Goal: Information Seeking & Learning: Learn about a topic

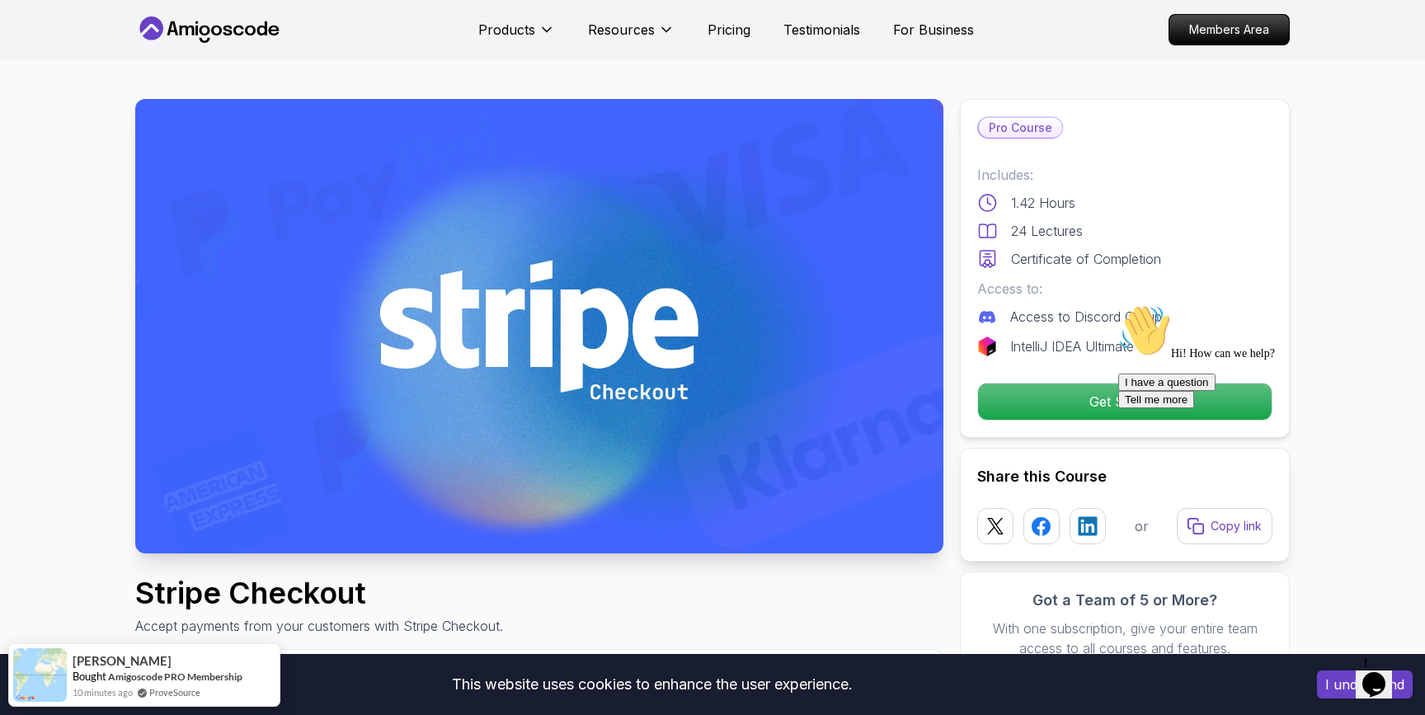
scroll to position [2, 0]
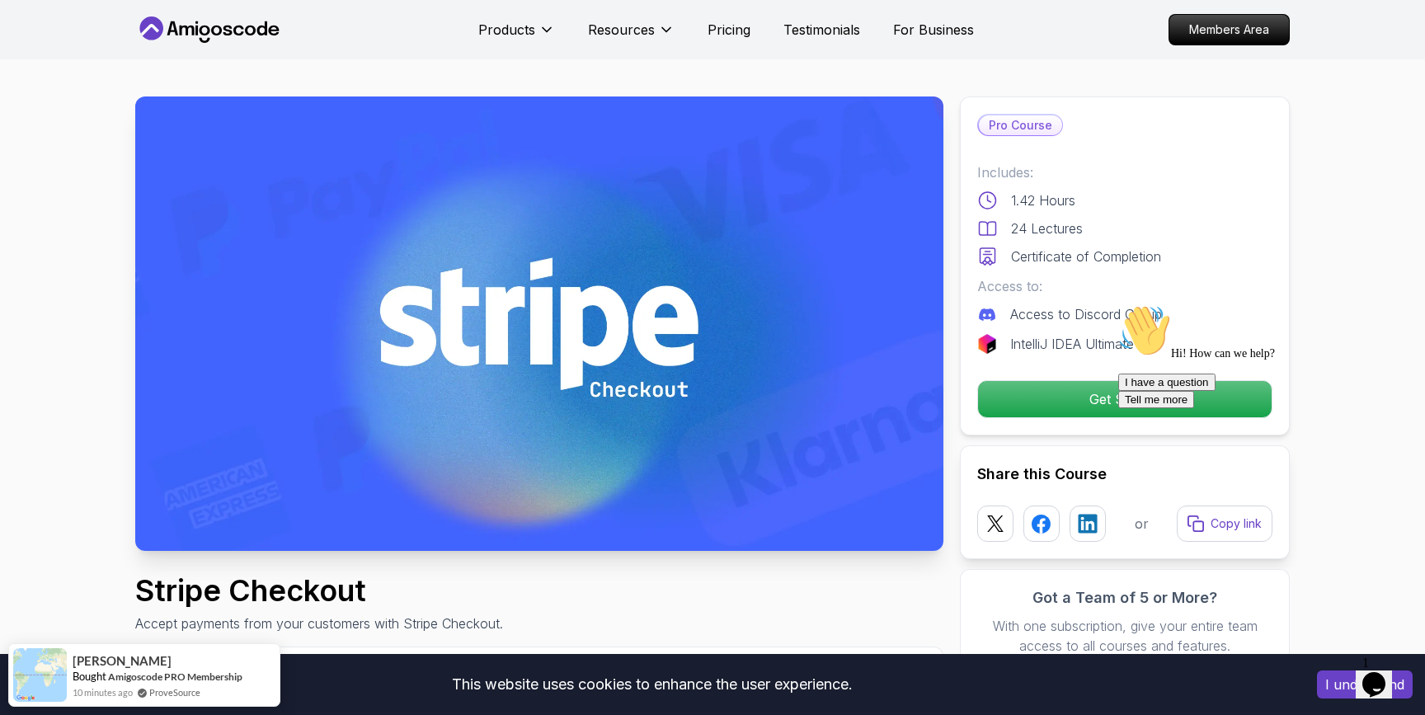
click at [1166, 403] on div "Hi! How can we help? I have a question Tell me more" at bounding box center [1267, 356] width 297 height 104
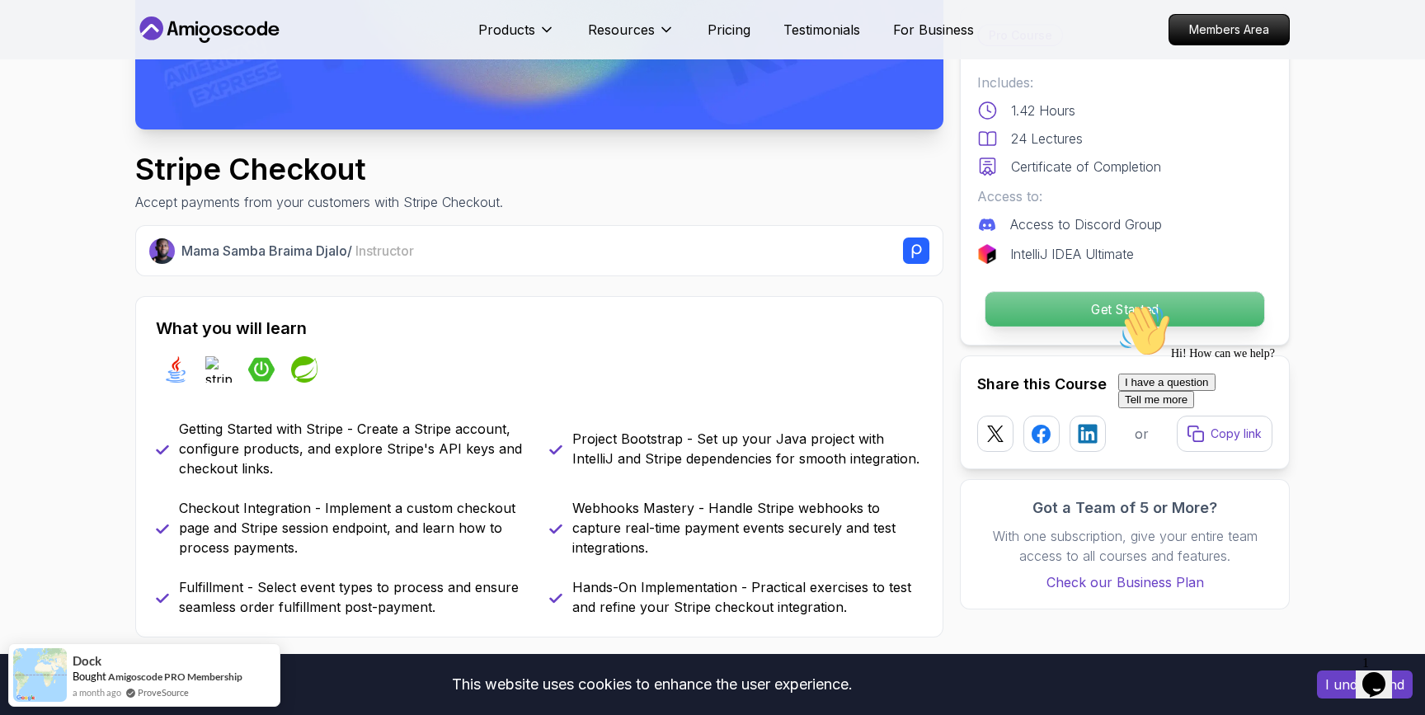
click at [1092, 315] on p "Get Started" at bounding box center [1125, 309] width 279 height 35
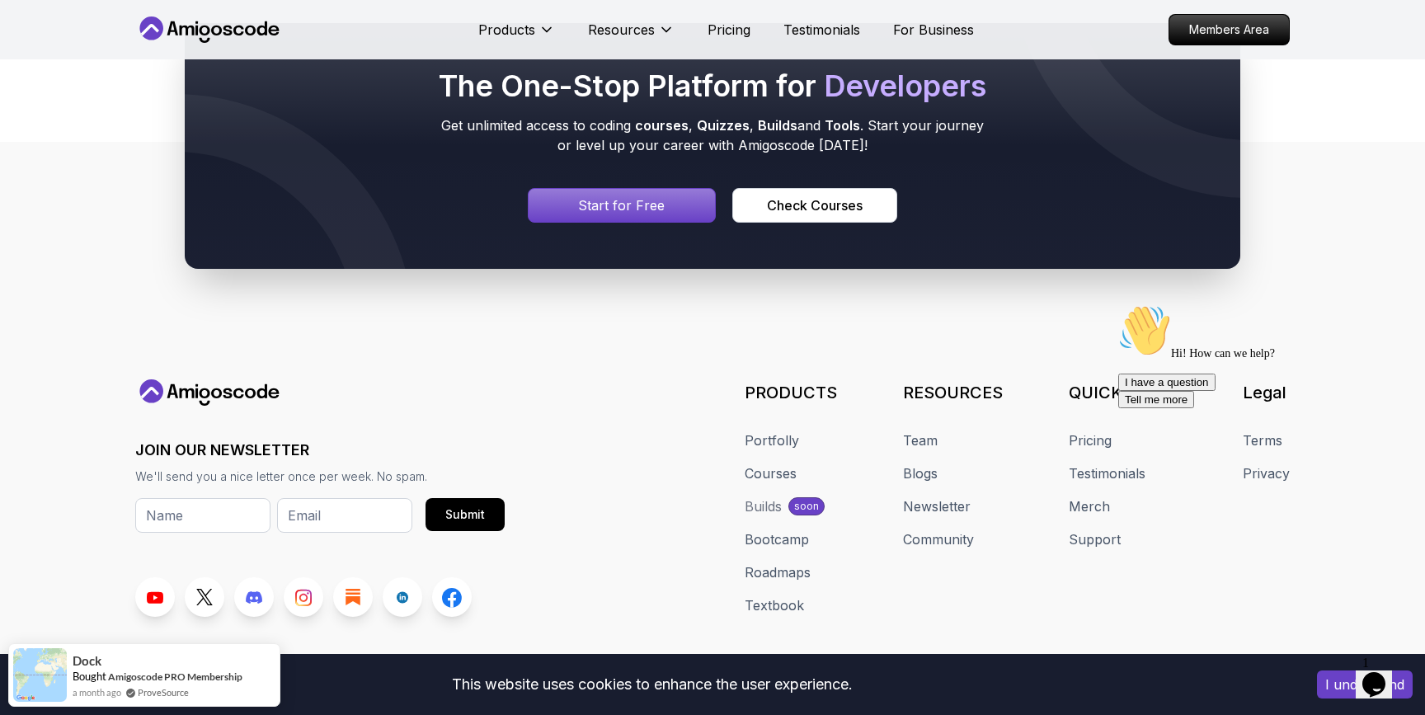
scroll to position [6047, 0]
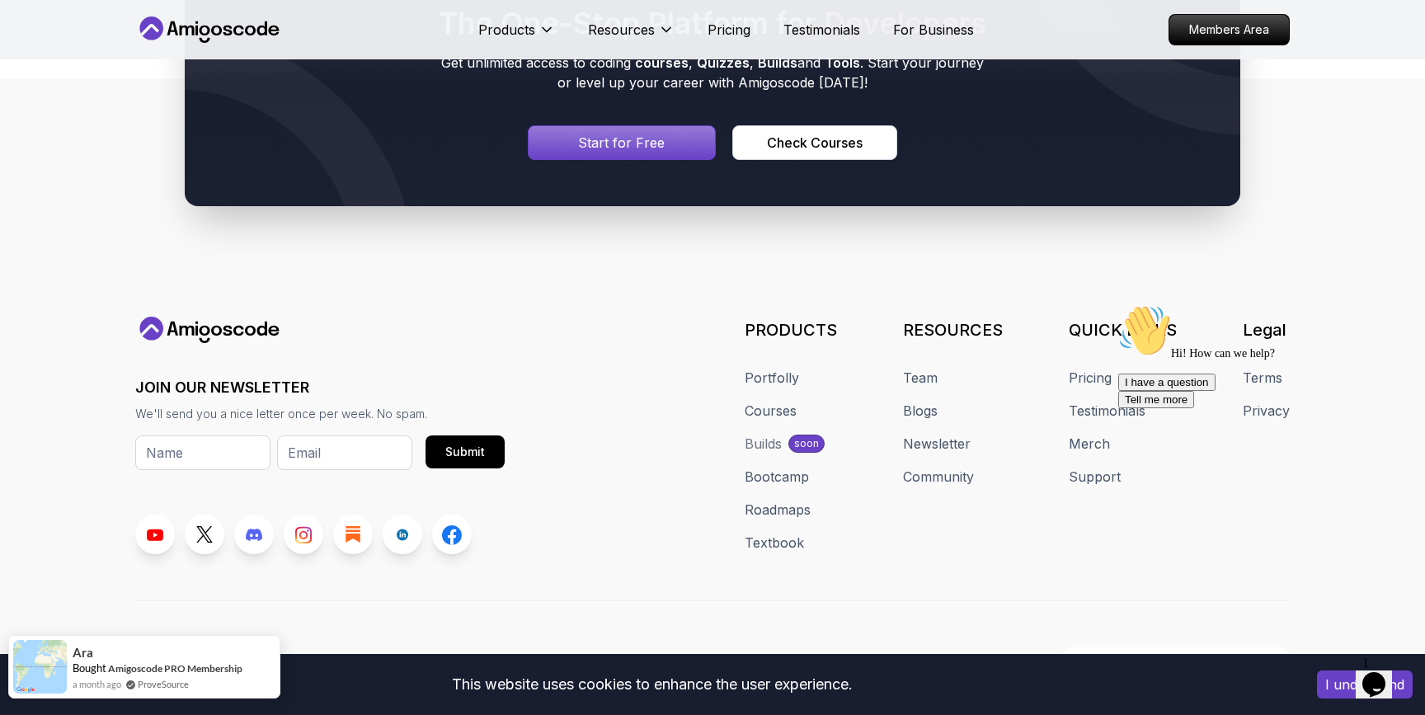
drag, startPoint x: 275, startPoint y: 643, endPoint x: 101, endPoint y: 691, distance: 180.7
click at [101, 691] on div "Ara Bought Amigoscode PRO Membership a month ago ProveSource" at bounding box center [144, 667] width 272 height 64
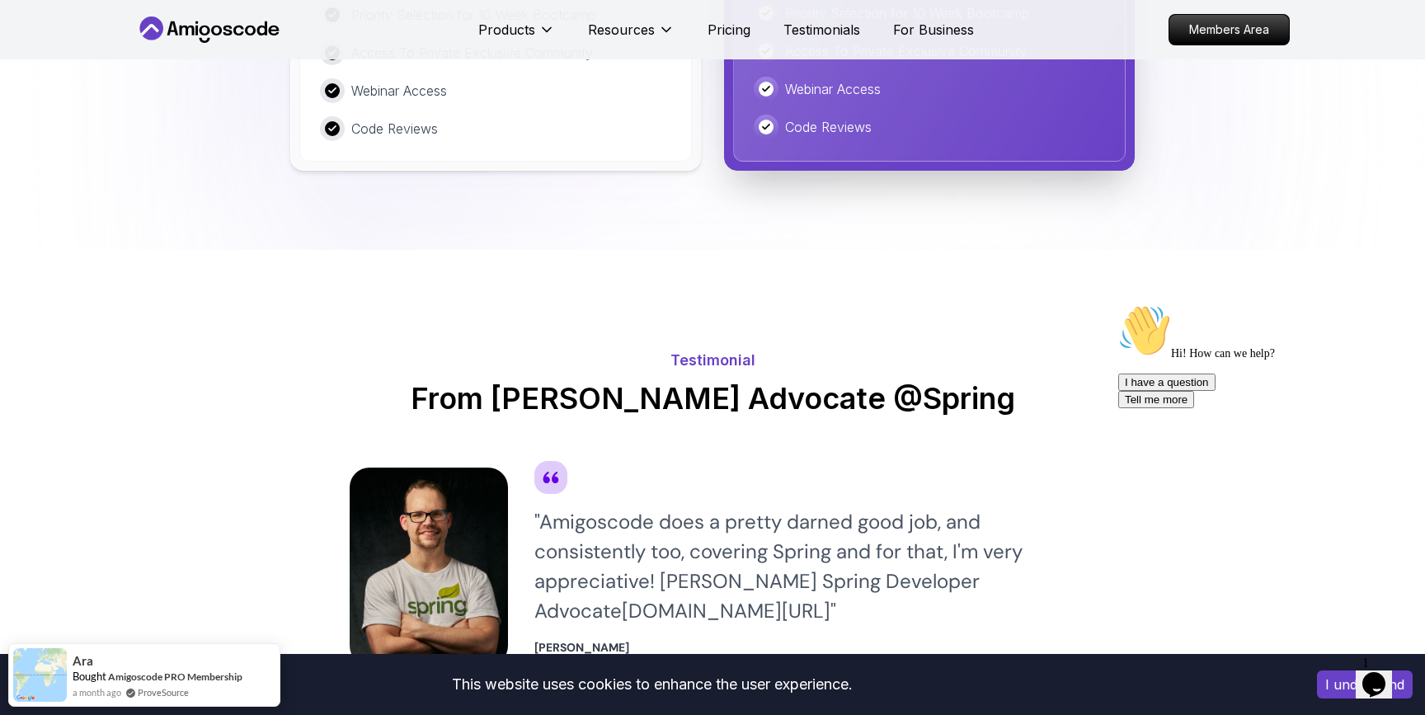
scroll to position [3662, 0]
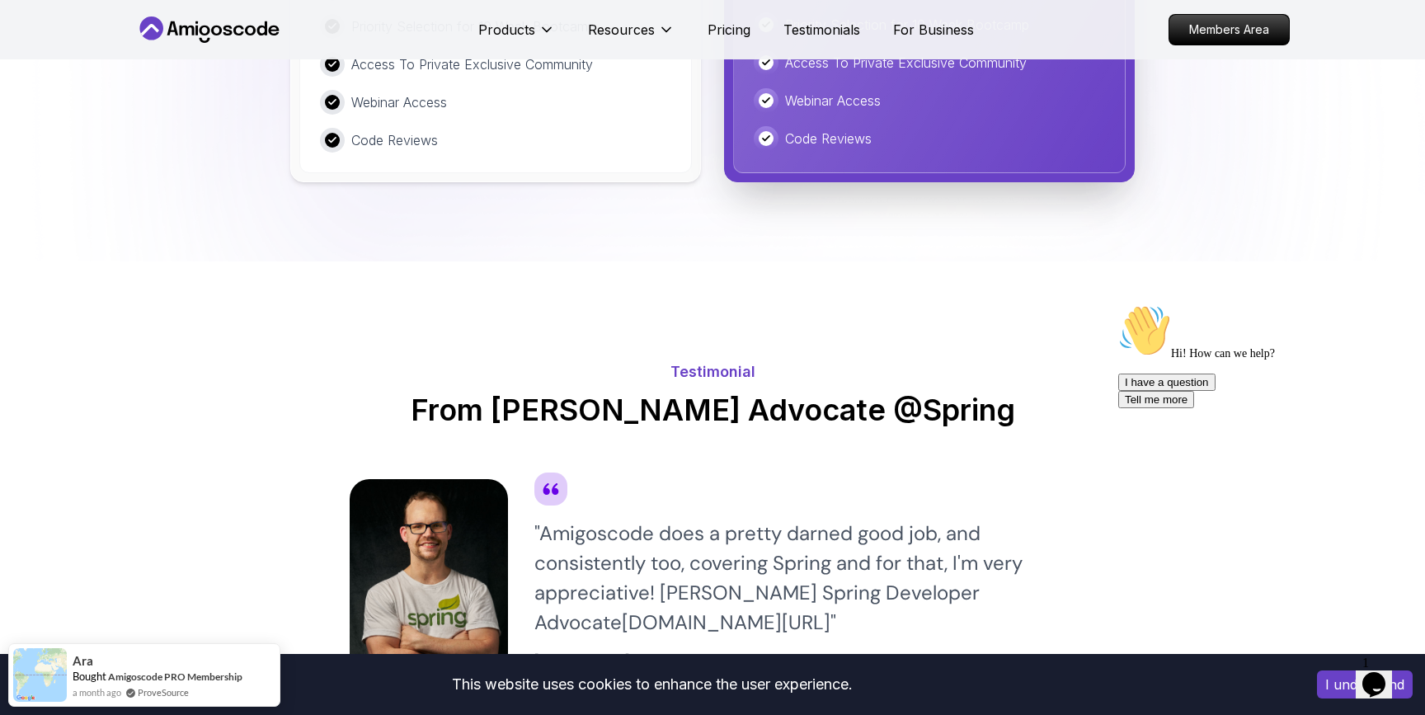
drag, startPoint x: 125, startPoint y: 686, endPoint x: 0, endPoint y: 671, distance: 125.5
drag, startPoint x: 114, startPoint y: 686, endPoint x: 262, endPoint y: 686, distance: 148.5
click at [254, 686] on div "Ara Bought Amigoscode PRO Membership a month ago ProveSource" at bounding box center [144, 667] width 272 height 64
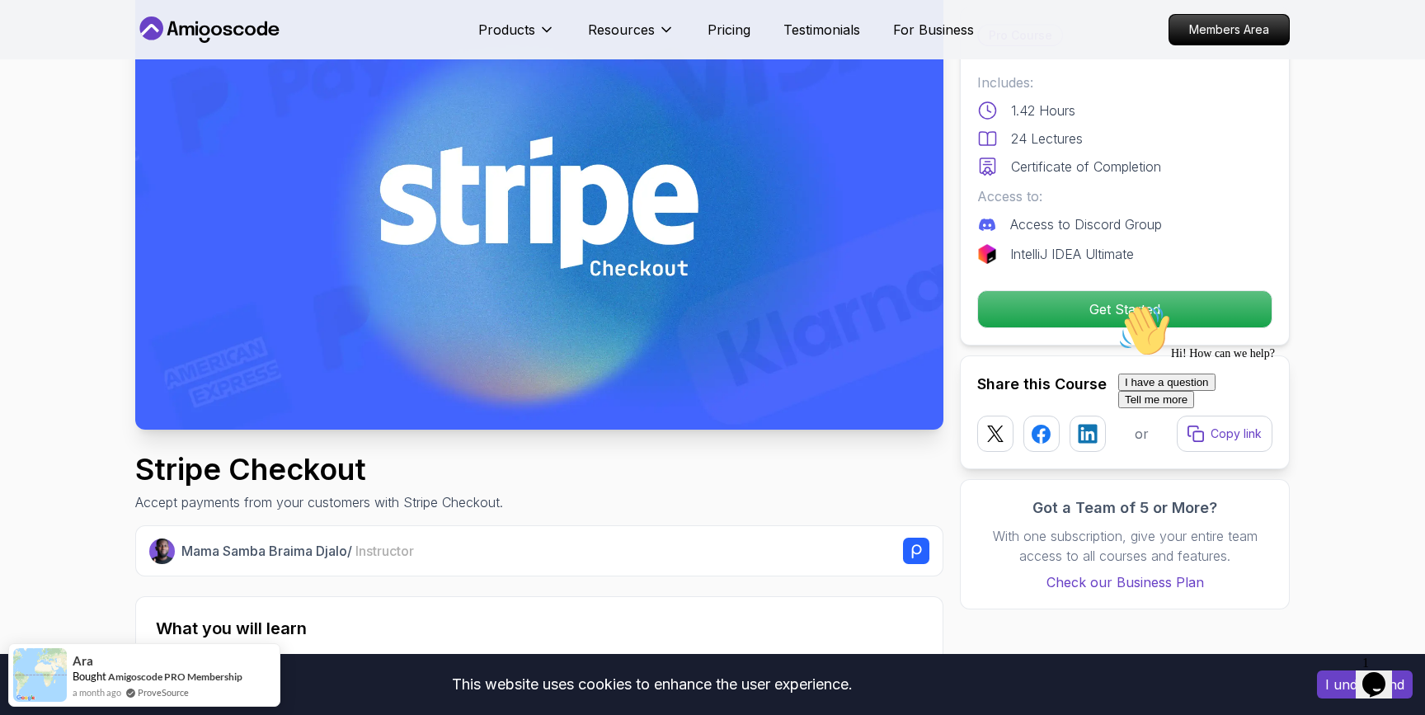
scroll to position [0, 0]
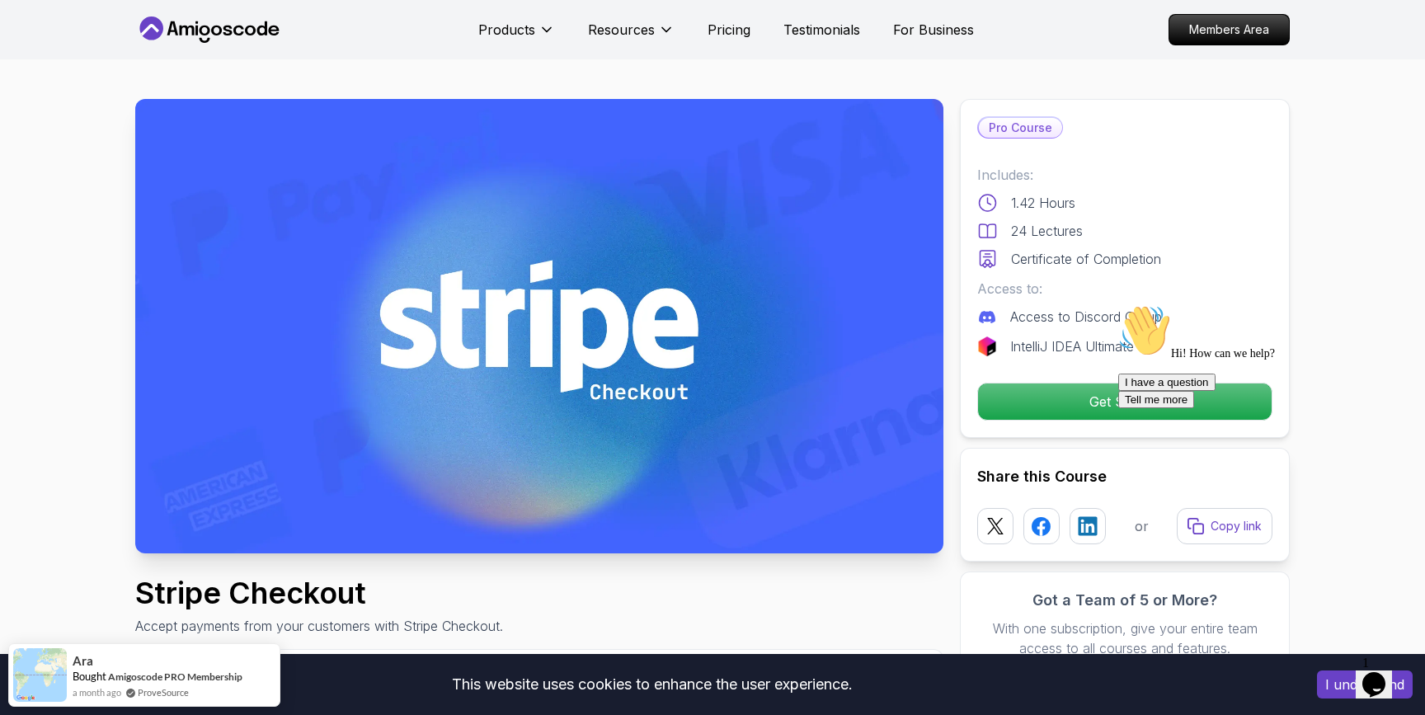
click at [227, 31] on icon at bounding box center [209, 29] width 148 height 26
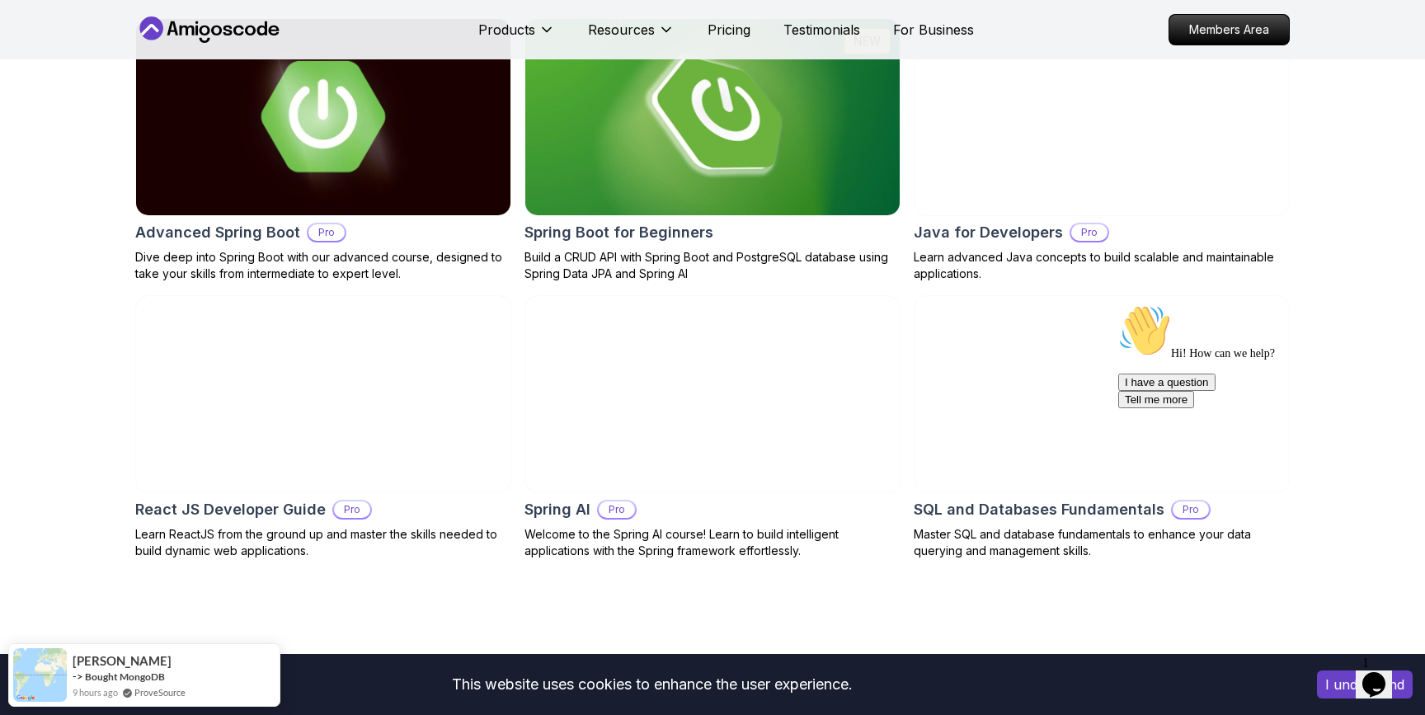
scroll to position [1802, 0]
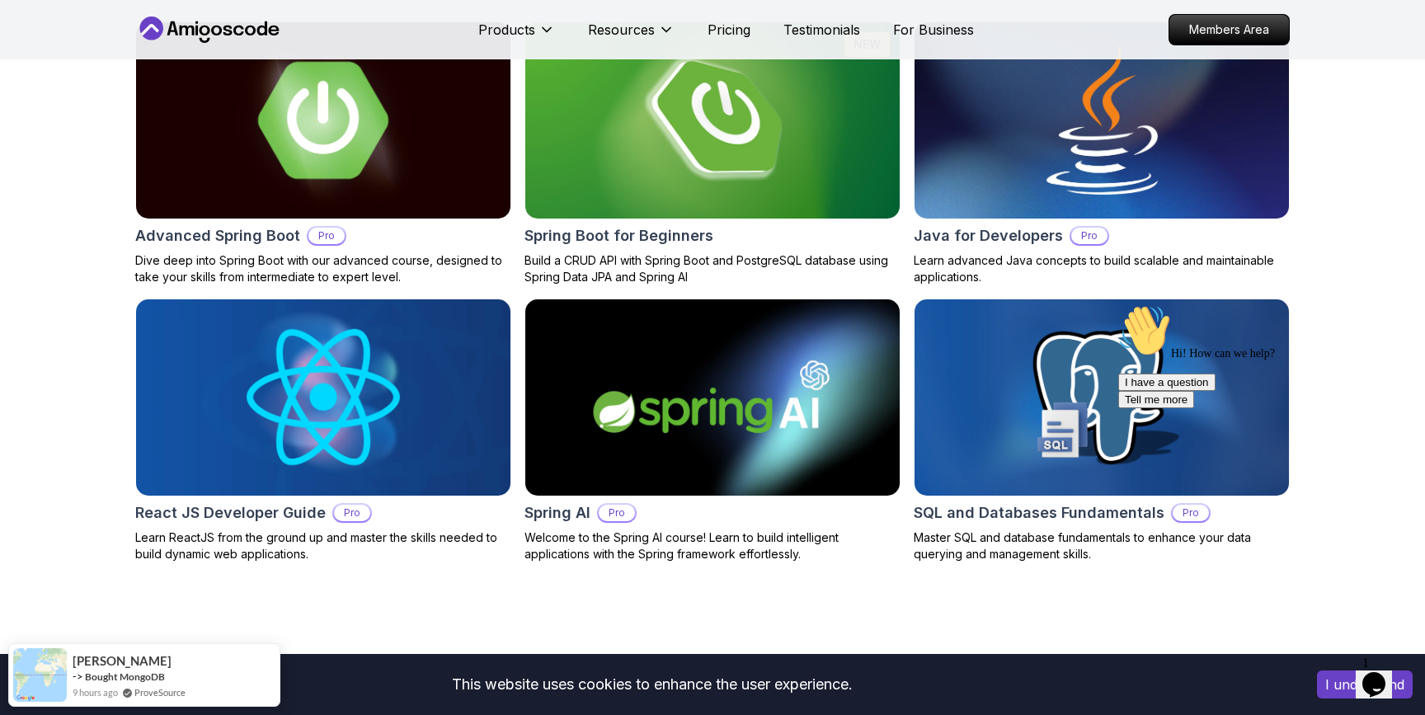
click at [355, 187] on img at bounding box center [323, 120] width 393 height 206
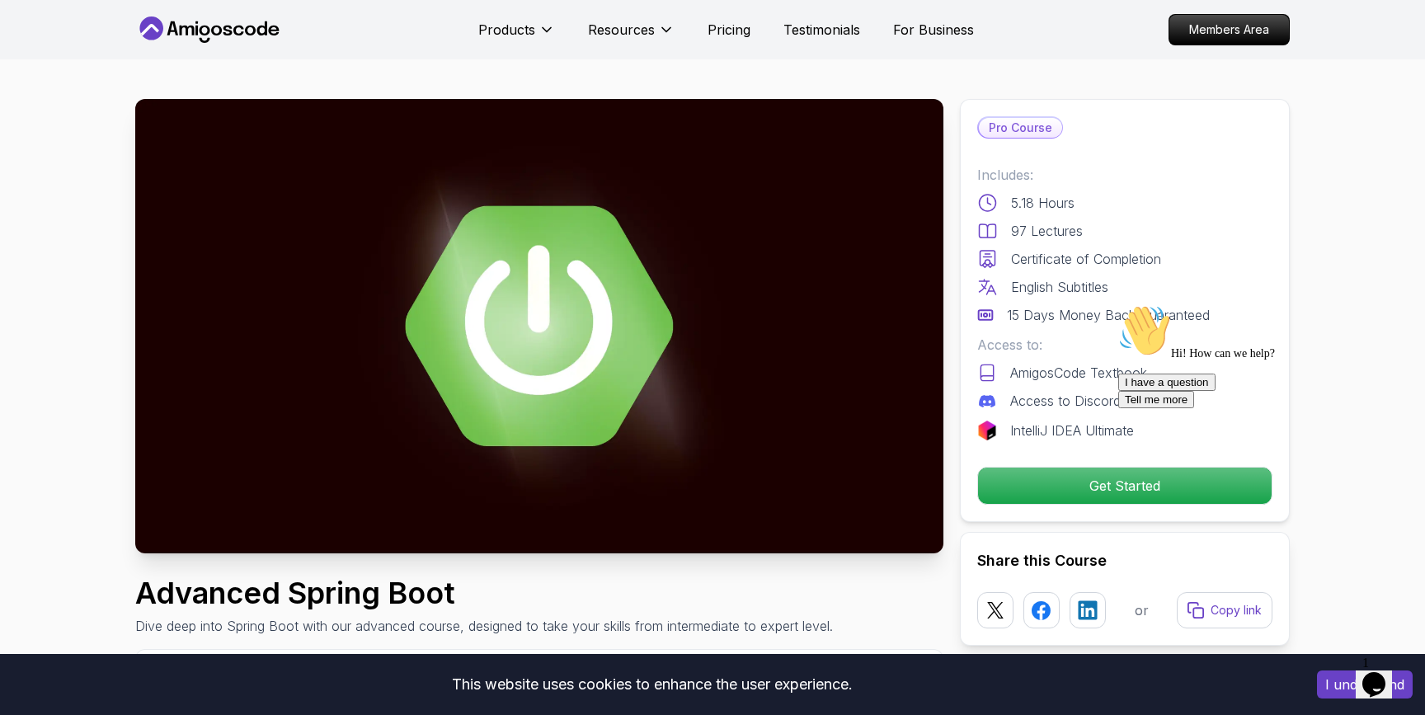
click at [355, 187] on img at bounding box center [539, 326] width 808 height 455
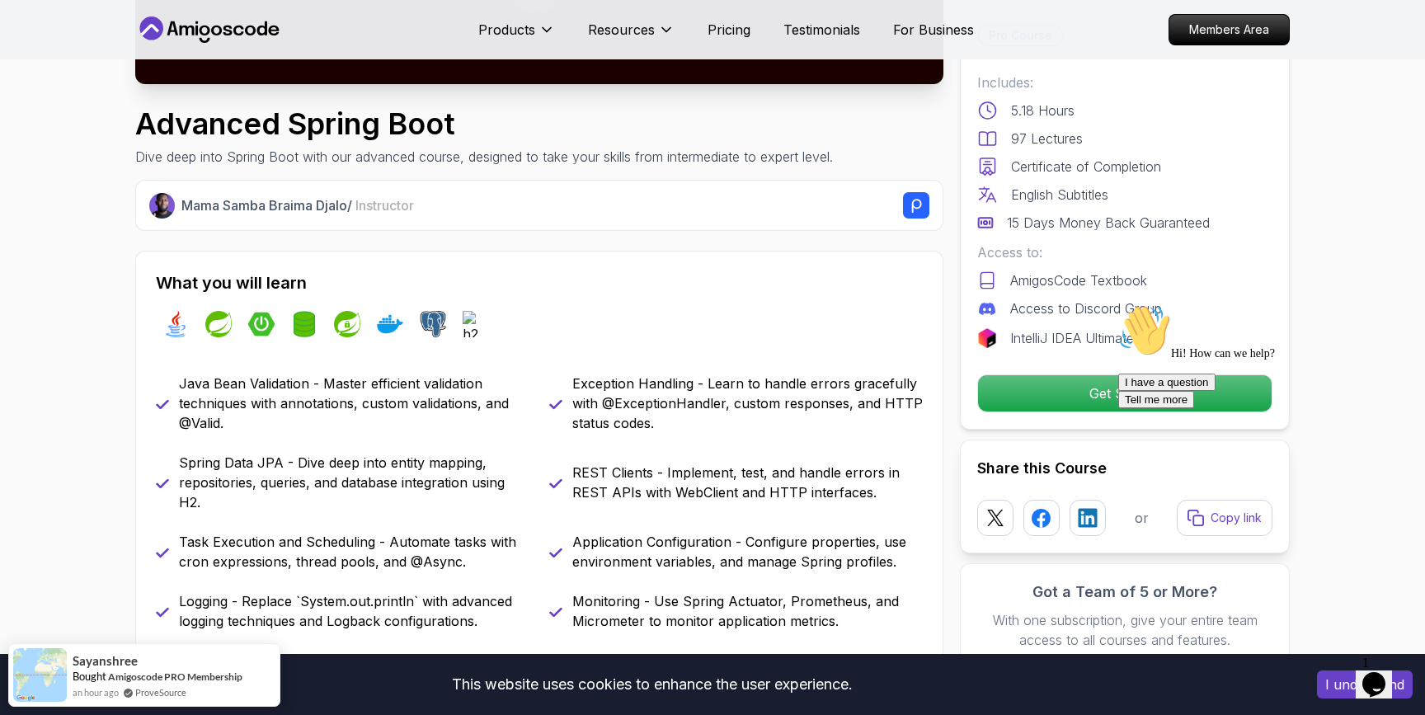
scroll to position [484, 0]
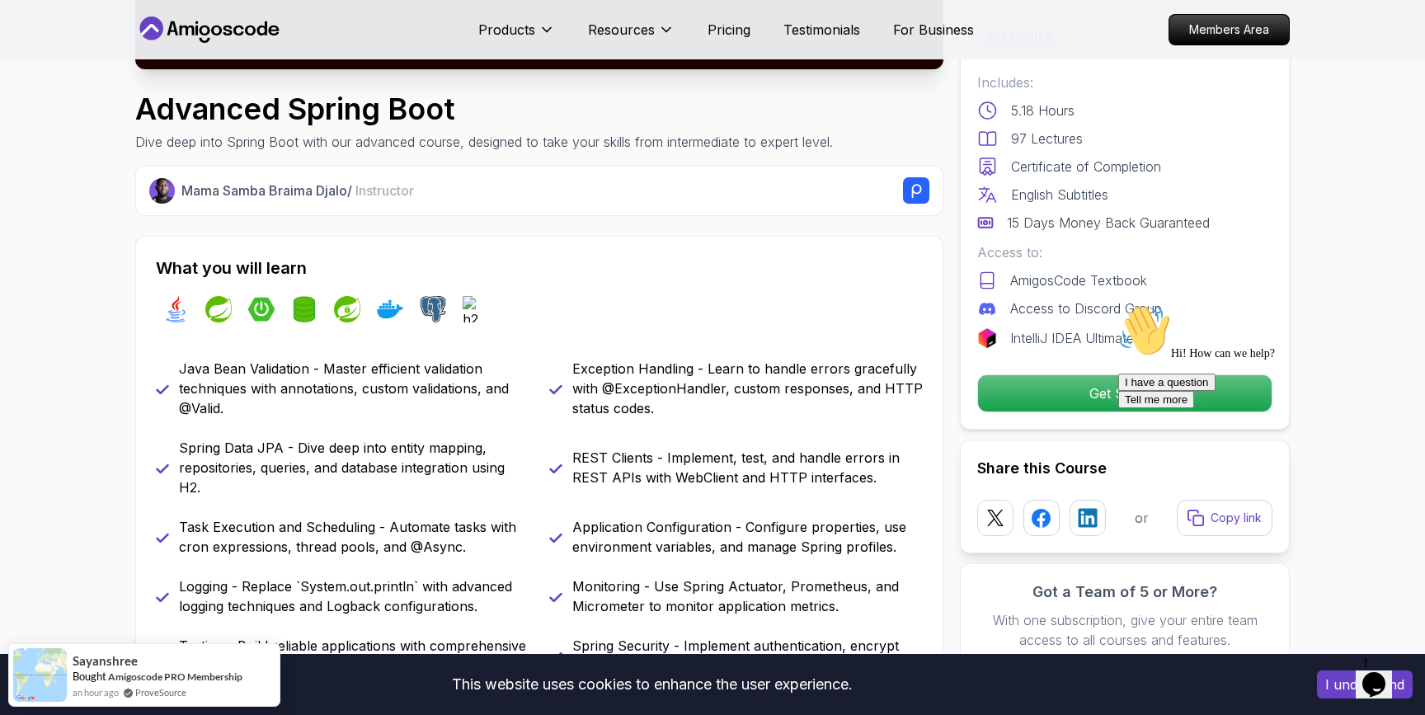
click at [356, 204] on div "Mama Samba Braima Djalo / Instructor" at bounding box center [555, 190] width 748 height 26
click at [257, 195] on p "Mama Samba Braima Djalo / Instructor" at bounding box center [297, 191] width 233 height 20
click at [247, 191] on p "Mama Samba Braima Djalo / Instructor" at bounding box center [297, 191] width 233 height 20
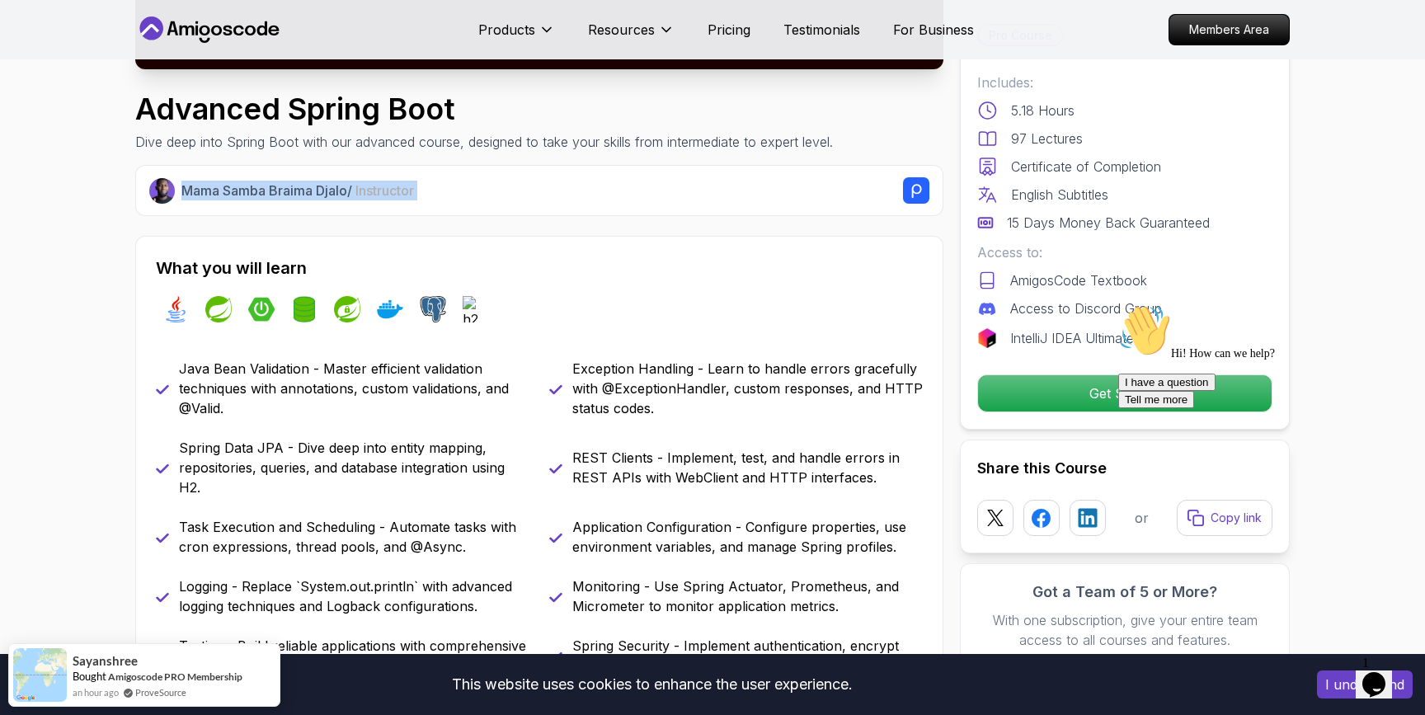
click at [247, 191] on p "Mama Samba Braima Djalo / Instructor" at bounding box center [297, 191] width 233 height 20
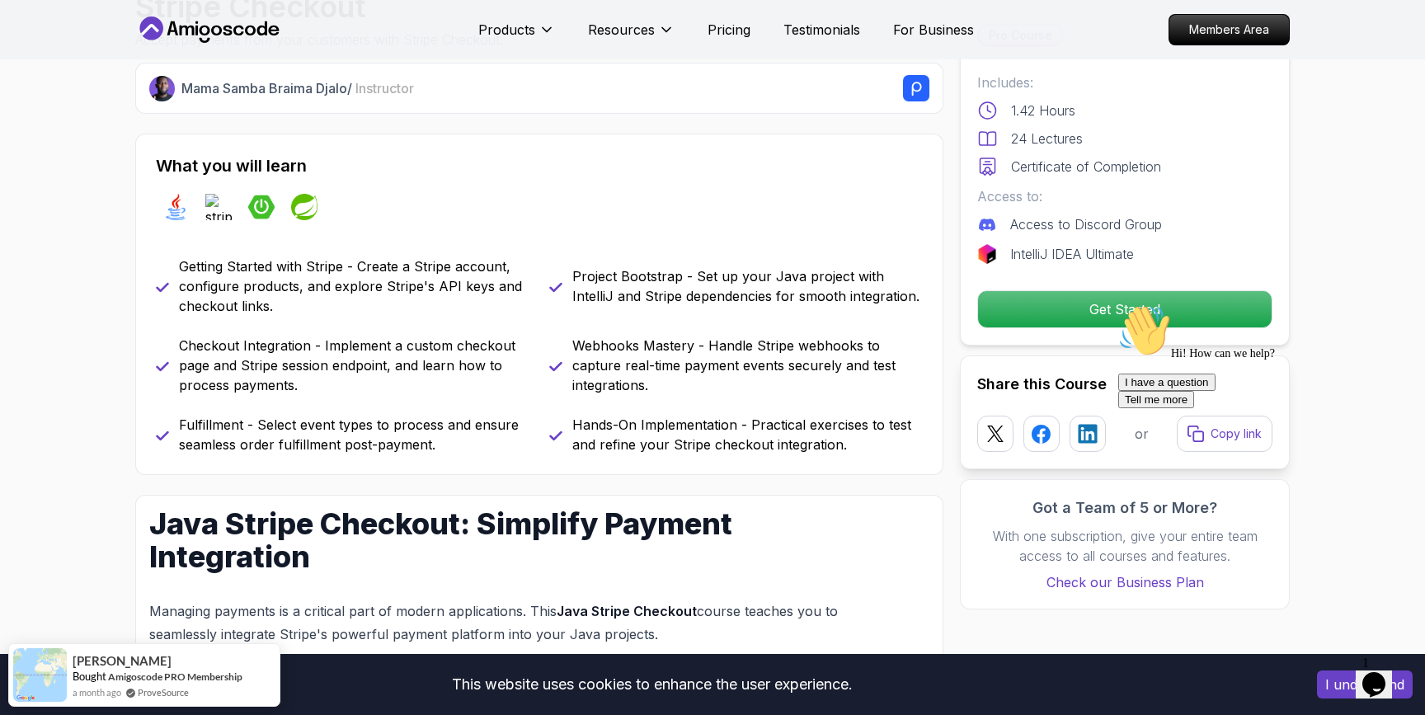
scroll to position [585, 0]
click at [909, 86] on rect at bounding box center [916, 90] width 26 height 26
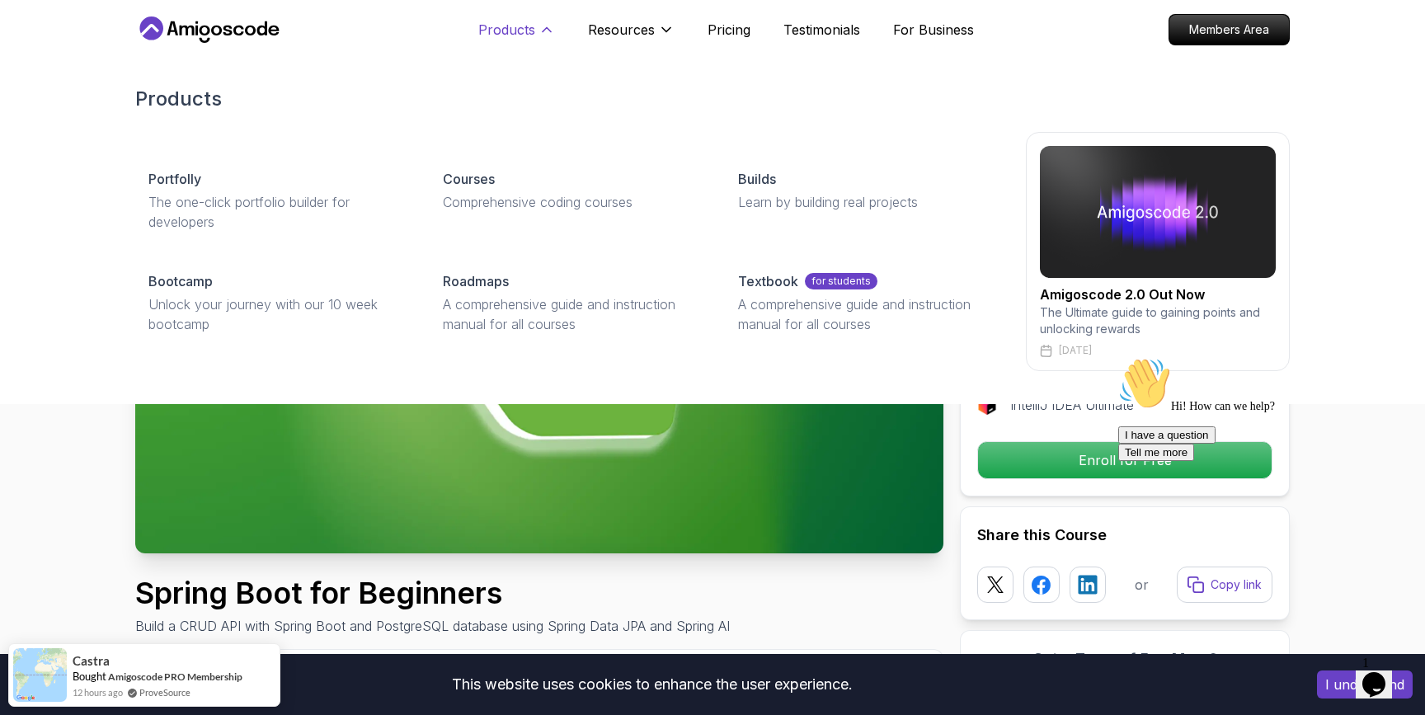
click at [536, 31] on button "Products" at bounding box center [516, 36] width 77 height 33
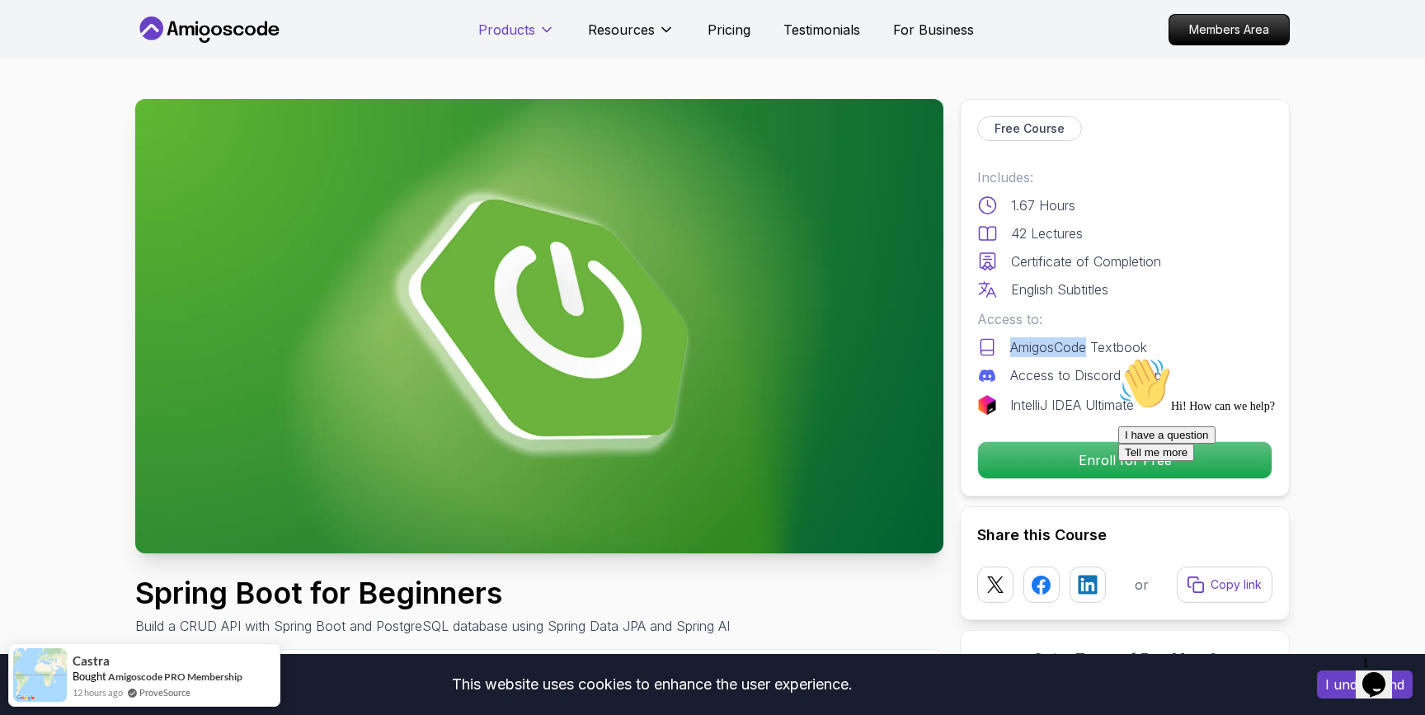
click at [536, 31] on button "Products" at bounding box center [516, 36] width 77 height 33
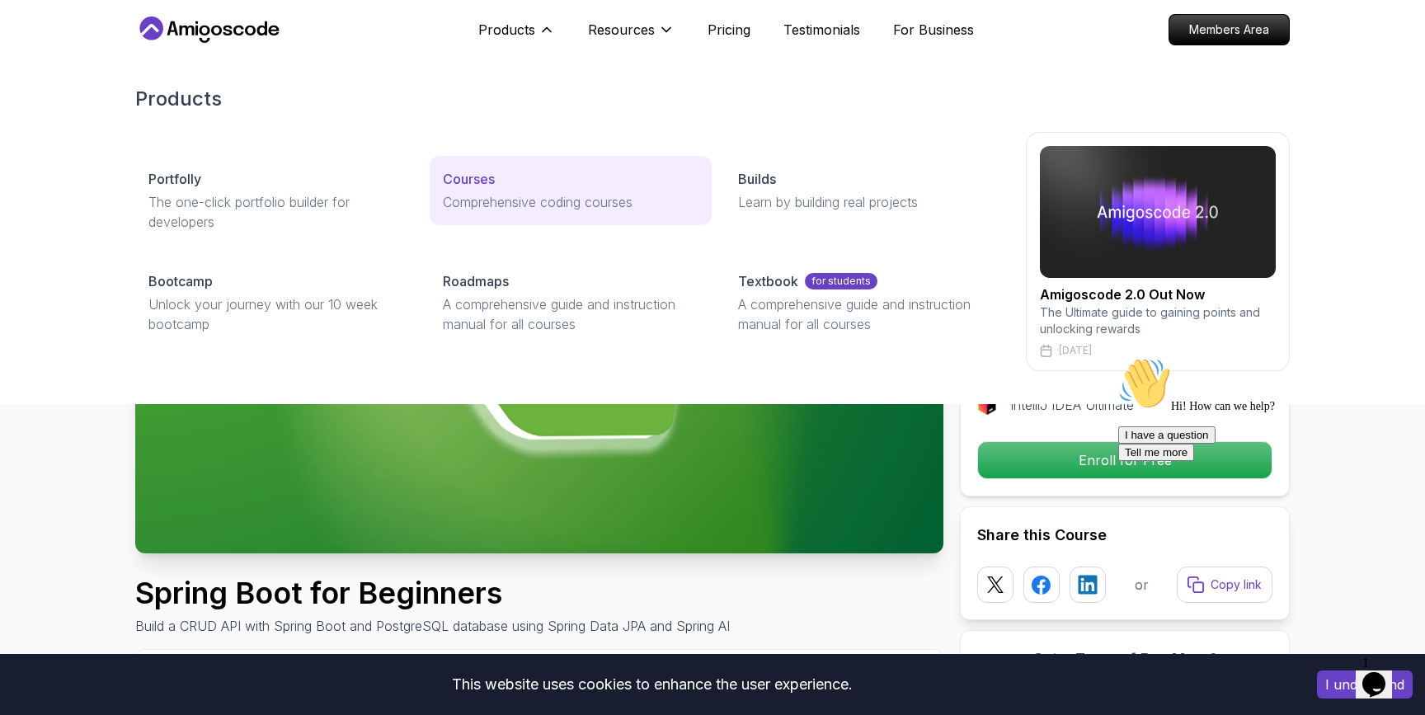
click at [440, 180] on link "Courses Comprehensive coding courses" at bounding box center [570, 190] width 281 height 69
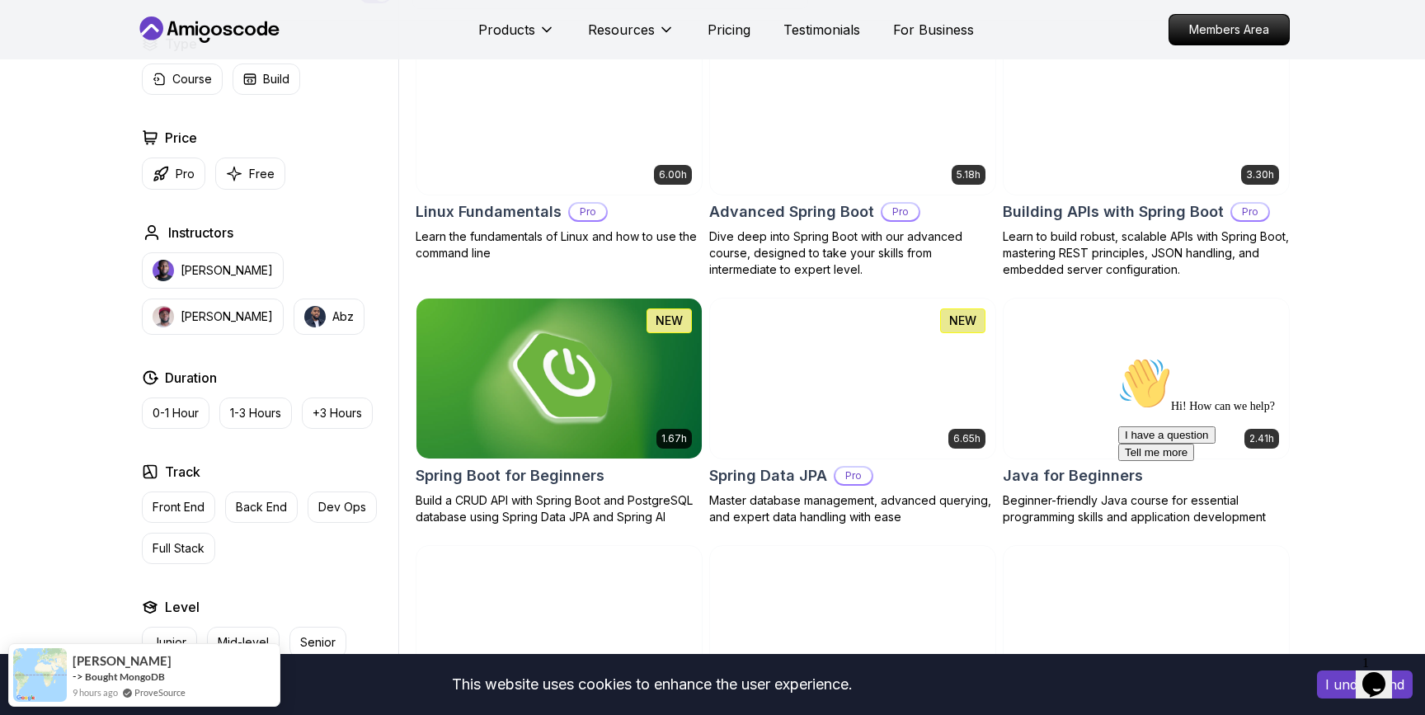
scroll to position [458, 0]
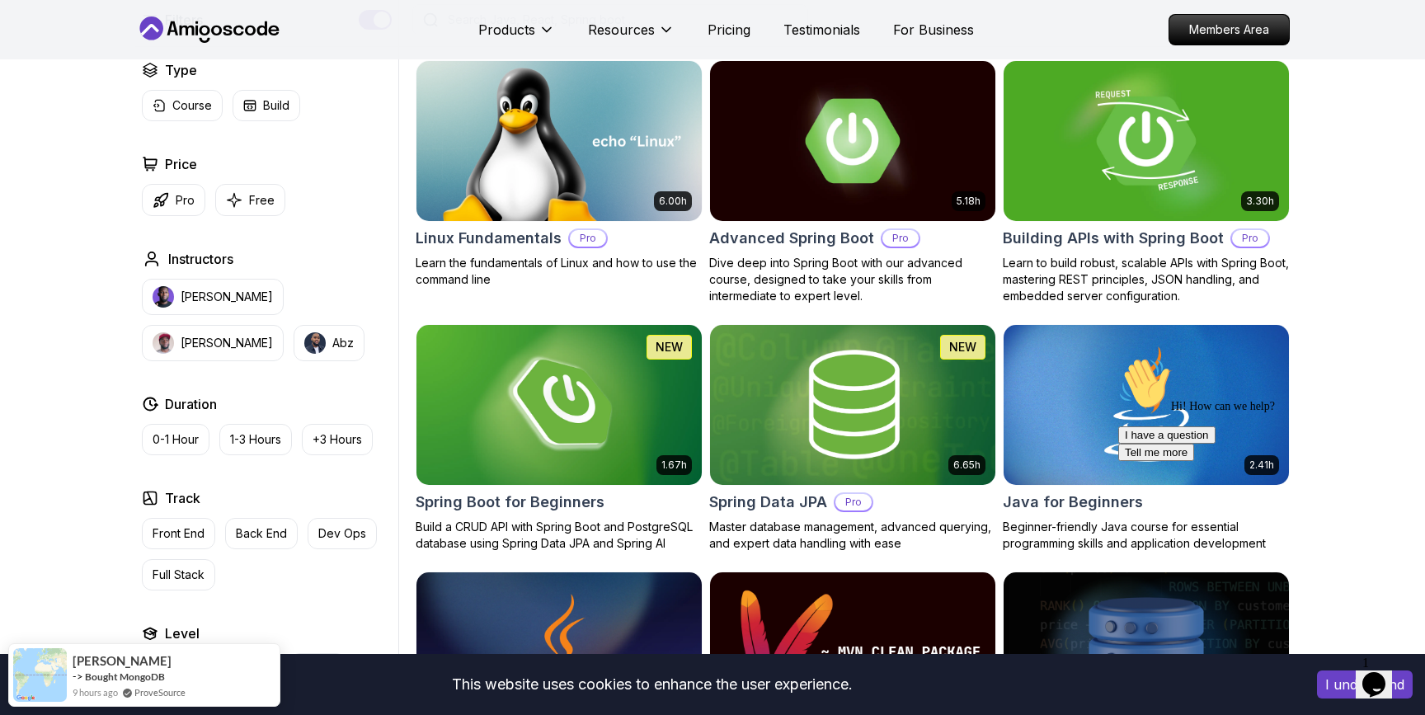
click at [1146, 148] on img at bounding box center [1145, 140] width 299 height 167
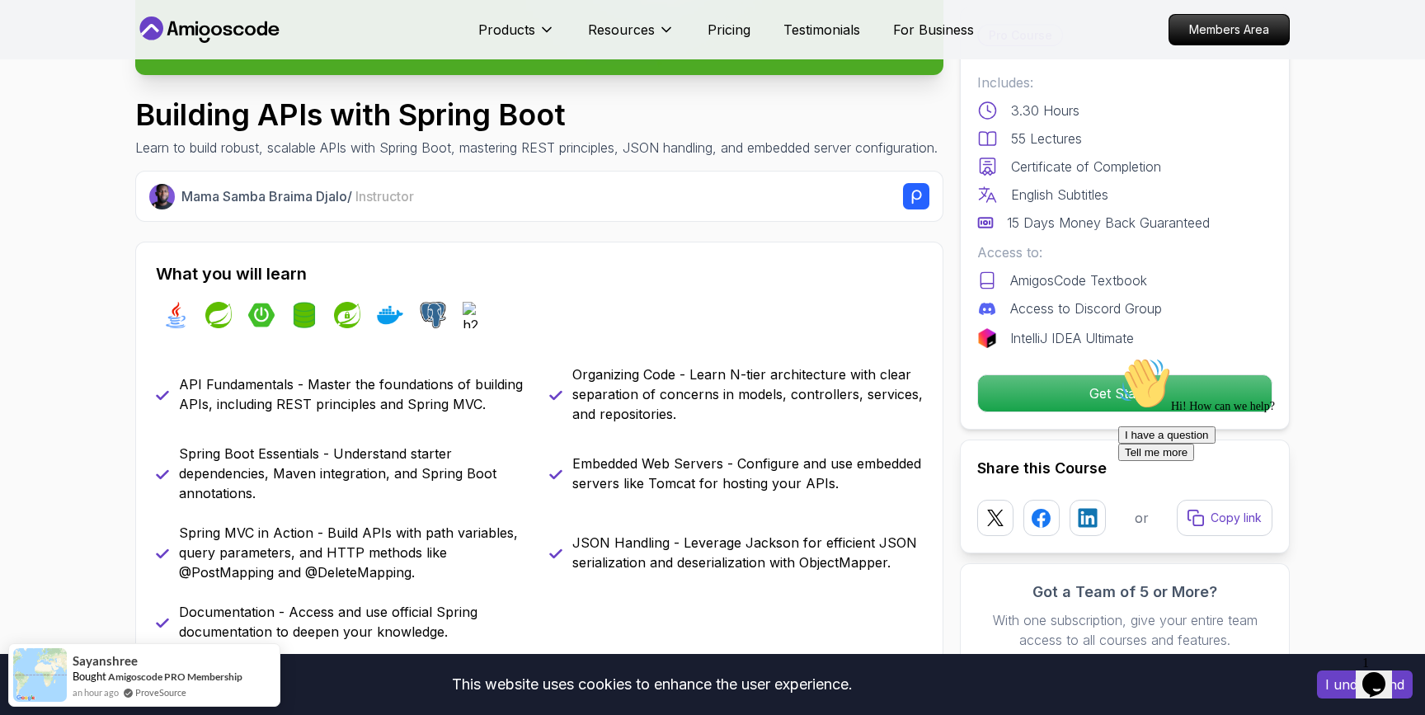
scroll to position [483, 0]
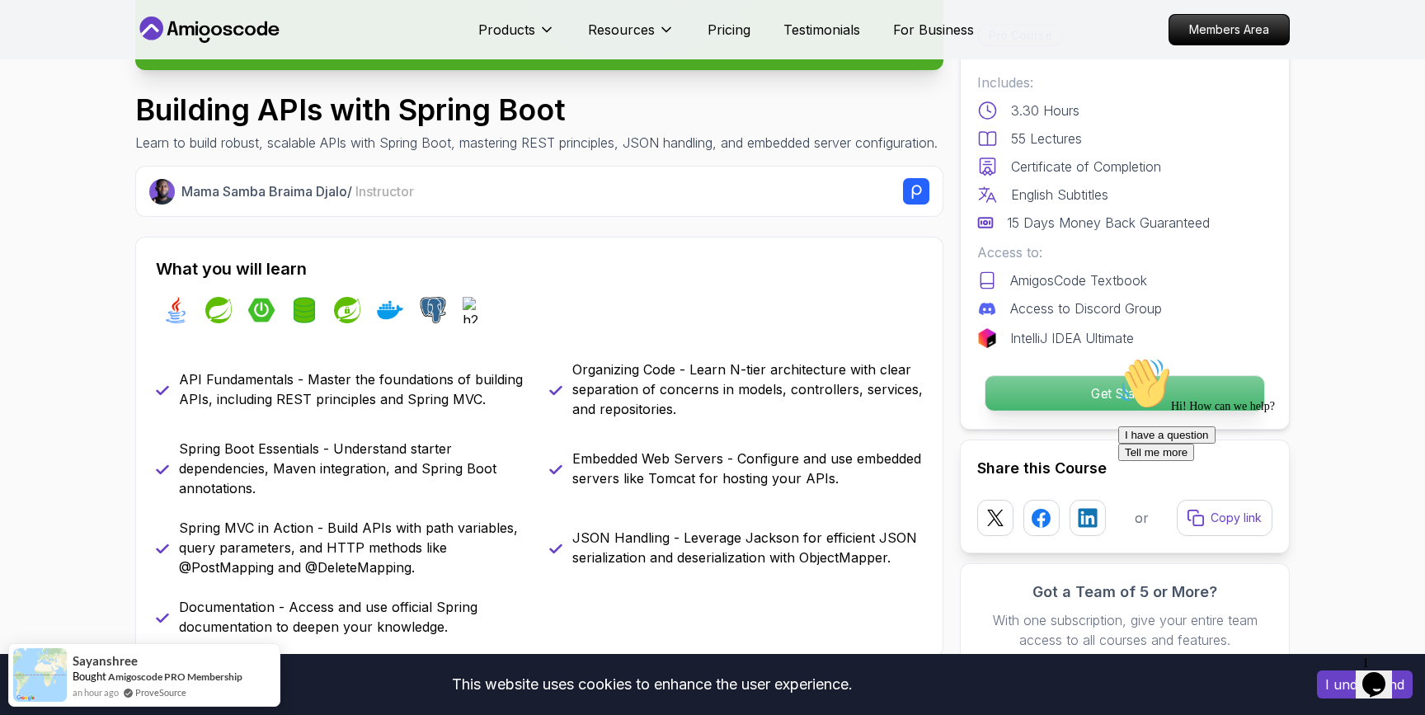
click at [1092, 384] on p "Get Started" at bounding box center [1125, 393] width 279 height 35
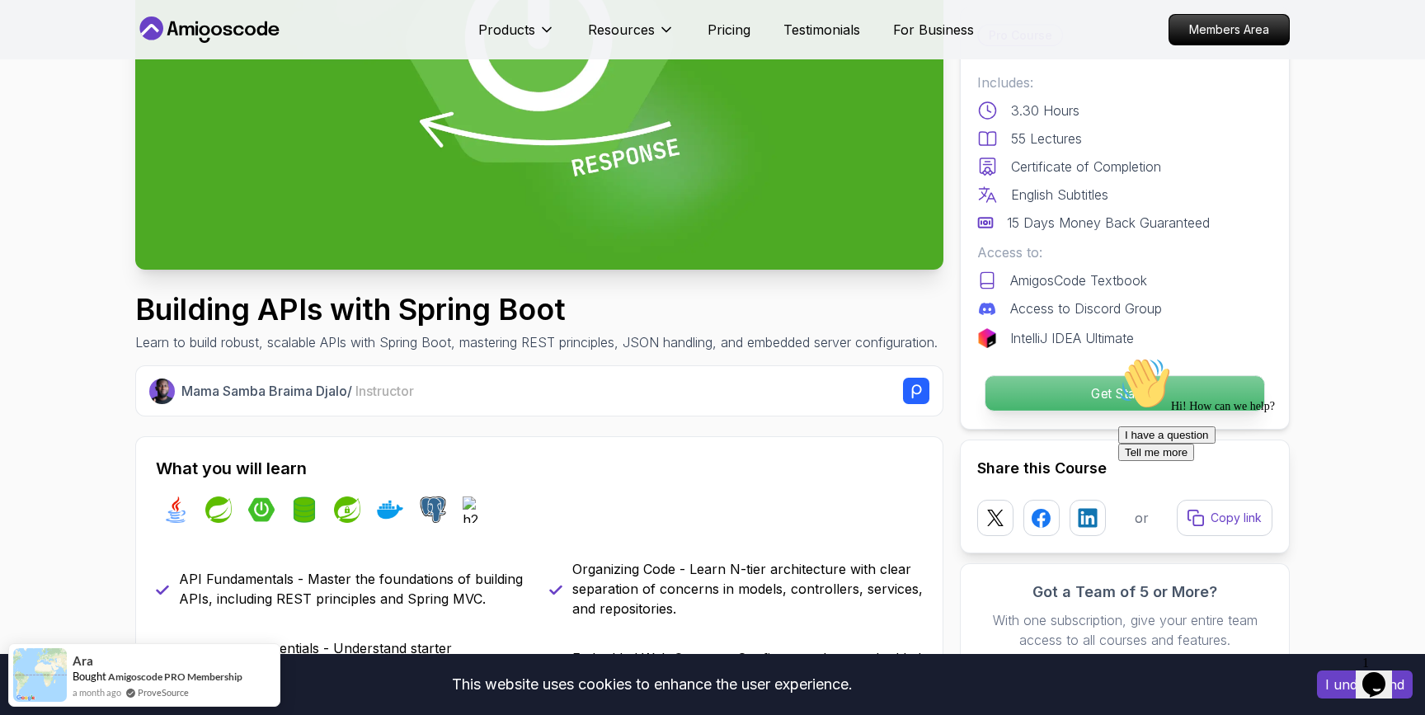
scroll to position [285, 0]
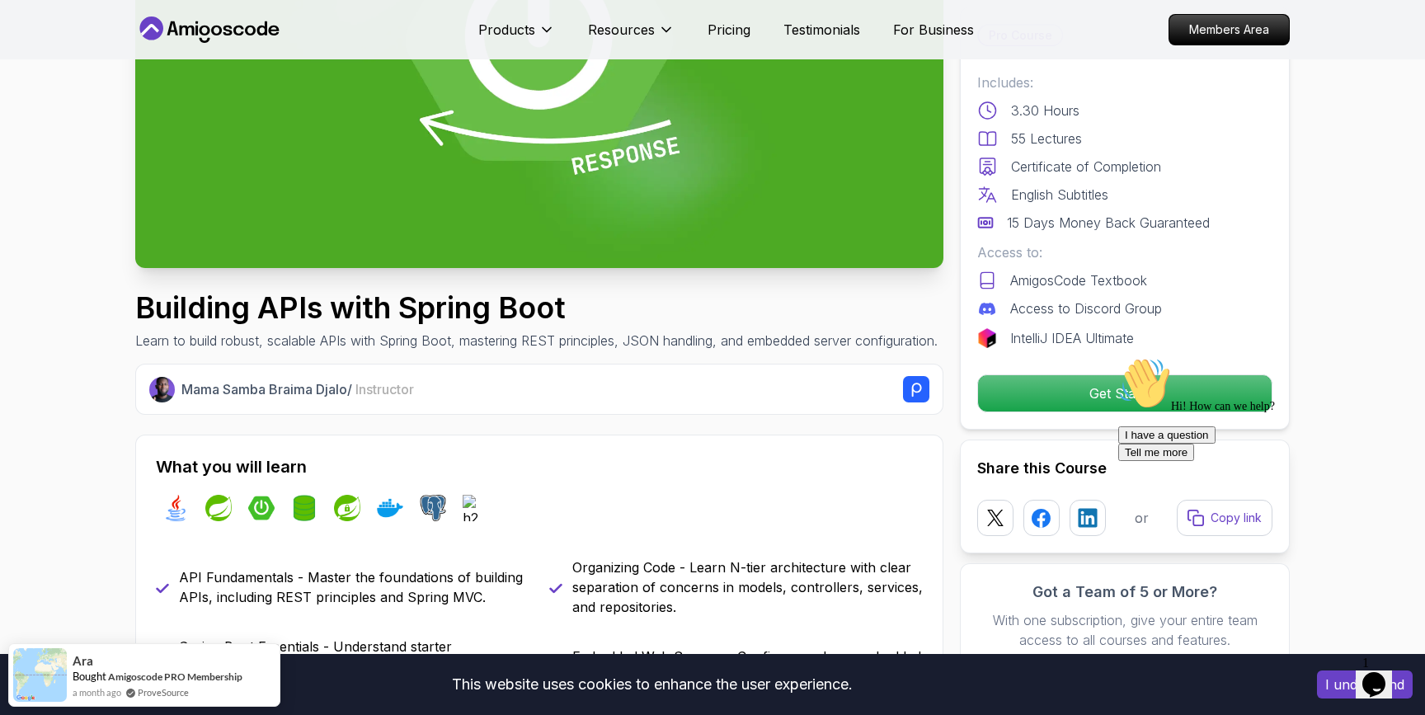
click at [240, 399] on p "Mama Samba Braima Djalo / Instructor" at bounding box center [297, 389] width 233 height 20
click at [358, 310] on h1 "Building APIs with Spring Boot" at bounding box center [536, 307] width 803 height 33
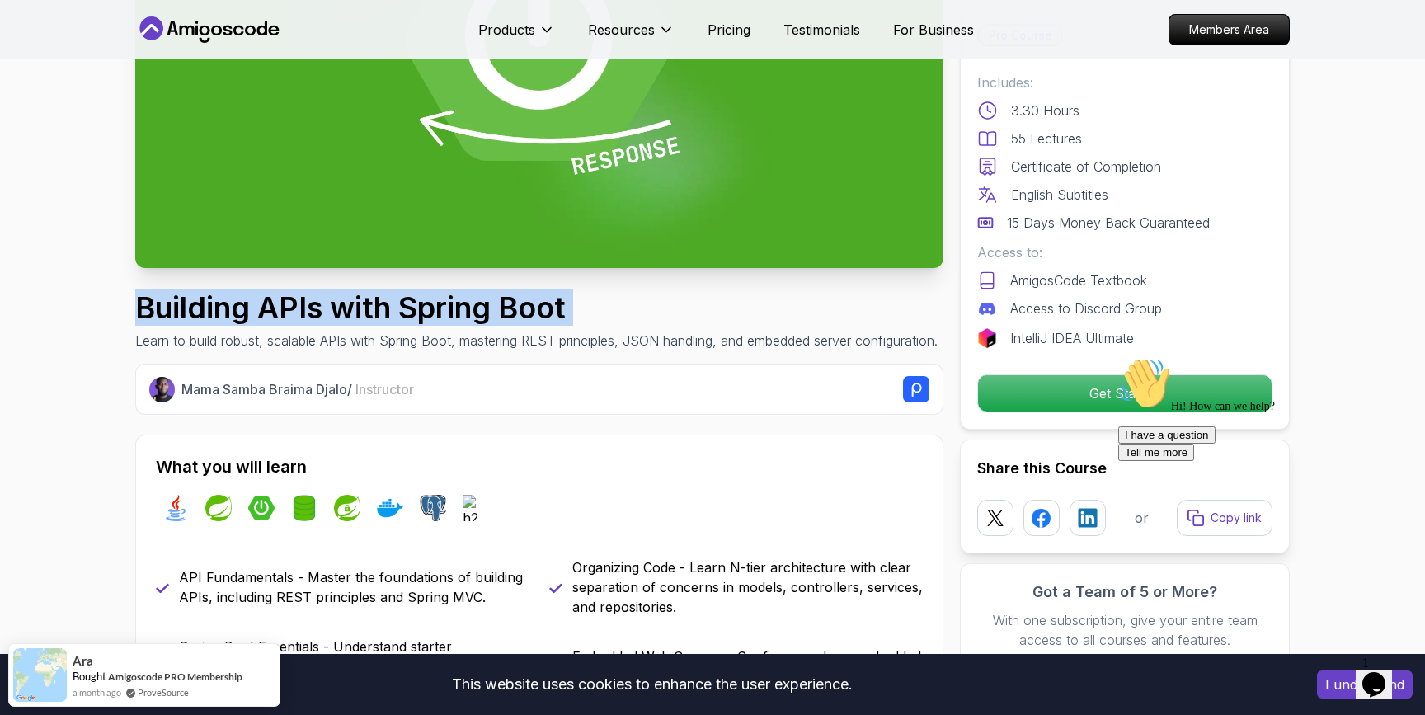
click at [358, 310] on h1 "Building APIs with Spring Boot" at bounding box center [536, 307] width 803 height 33
copy h1 "Building APIs with Spring Boot"
